Goal: Task Accomplishment & Management: Use online tool/utility

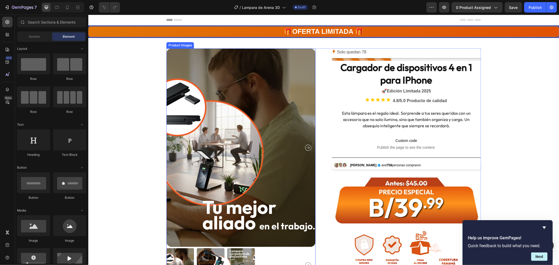
click at [221, 120] on img at bounding box center [240, 147] width 149 height 199
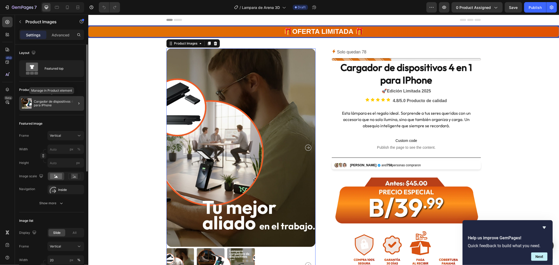
click at [28, 104] on img at bounding box center [26, 103] width 10 height 10
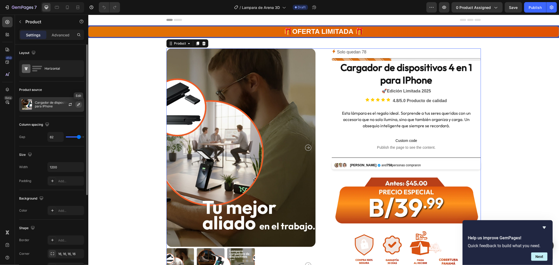
click at [78, 107] on button "button" at bounding box center [79, 104] width 6 height 6
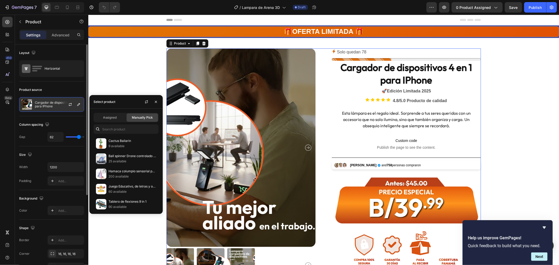
click at [50, 105] on p "Cargador de dispositivos 4 en 1 para IPhone" at bounding box center [58, 104] width 47 height 7
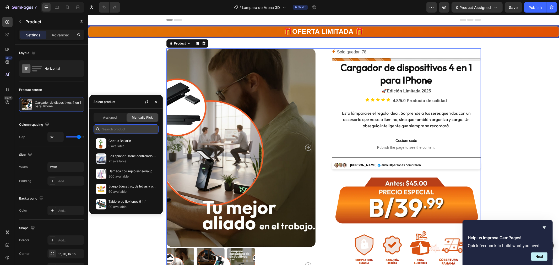
click at [120, 128] on input "text" at bounding box center [126, 129] width 65 height 9
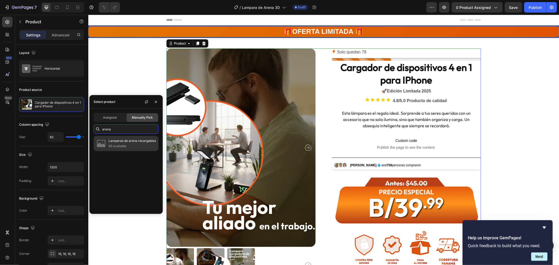
type input "arena"
click at [122, 142] on p "Lamparas de arena recargables" at bounding box center [133, 140] width 48 height 5
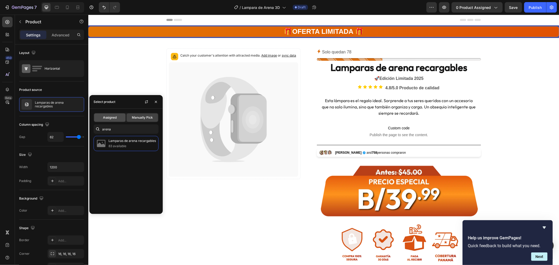
click at [109, 117] on span "Assigned" at bounding box center [110, 117] width 14 height 5
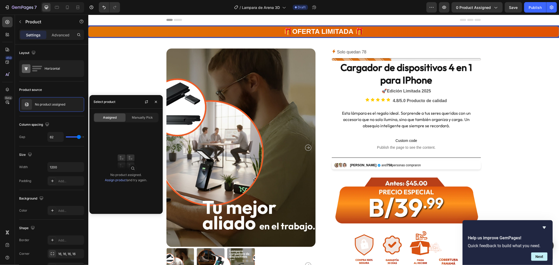
click at [120, 179] on link "Assign product" at bounding box center [116, 180] width 22 height 4
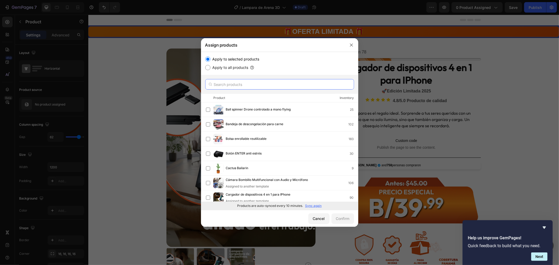
click at [224, 83] on input "text" at bounding box center [279, 84] width 149 height 10
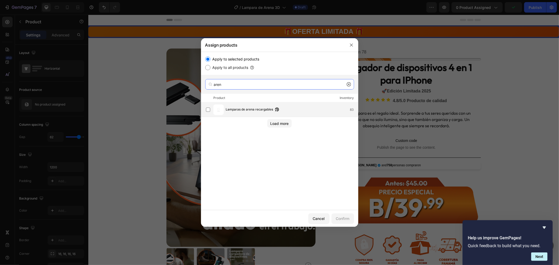
type input "aren"
click at [237, 109] on span "Lamparas de arena recargables" at bounding box center [249, 110] width 47 height 6
click at [343, 216] on div "Confirm" at bounding box center [343, 219] width 14 height 6
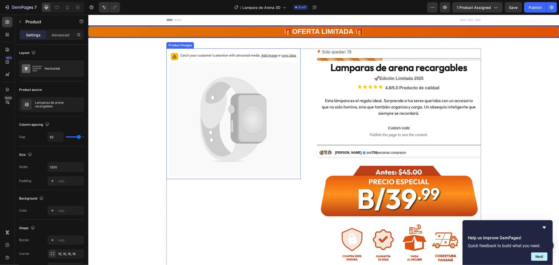
click at [222, 68] on icon at bounding box center [234, 119] width 130 height 115
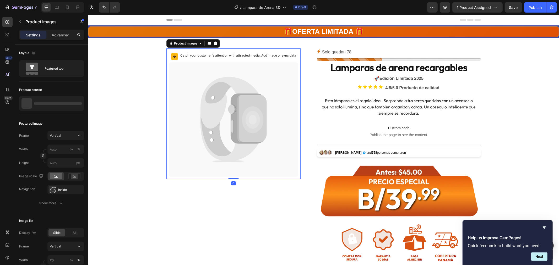
click at [222, 58] on div "Catch your customer's attention with attracted media. Add image or sync data" at bounding box center [238, 56] width 116 height 7
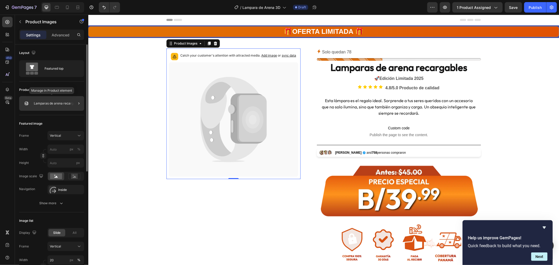
click at [47, 105] on p "Lamparas de arena recargables" at bounding box center [57, 104] width 47 height 4
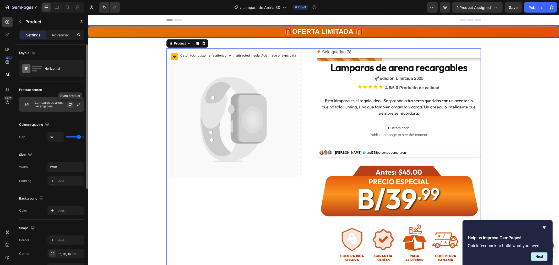
click at [70, 104] on icon "button" at bounding box center [70, 105] width 4 height 4
